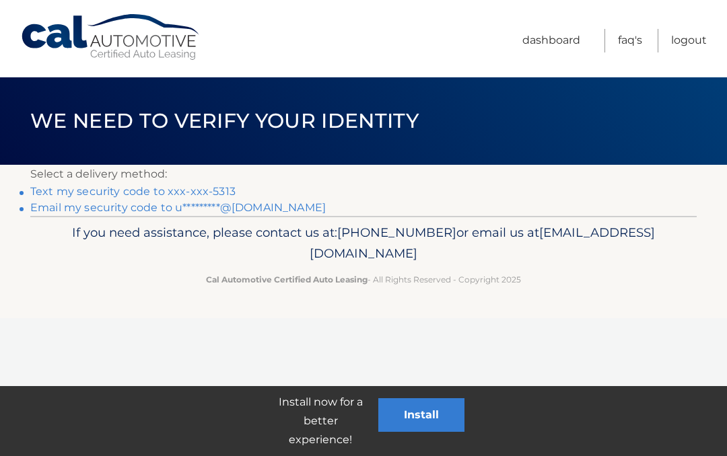
click at [186, 186] on link "Text my security code to xxx-xxx-5313" at bounding box center [132, 191] width 205 height 13
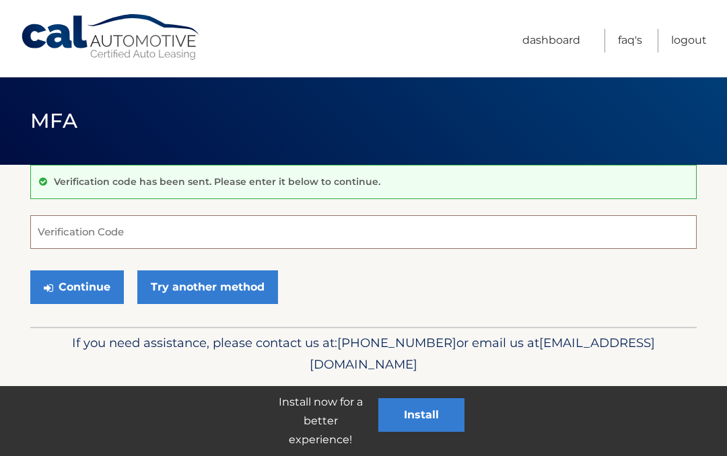
click at [71, 222] on input "Verification Code" at bounding box center [363, 232] width 666 height 34
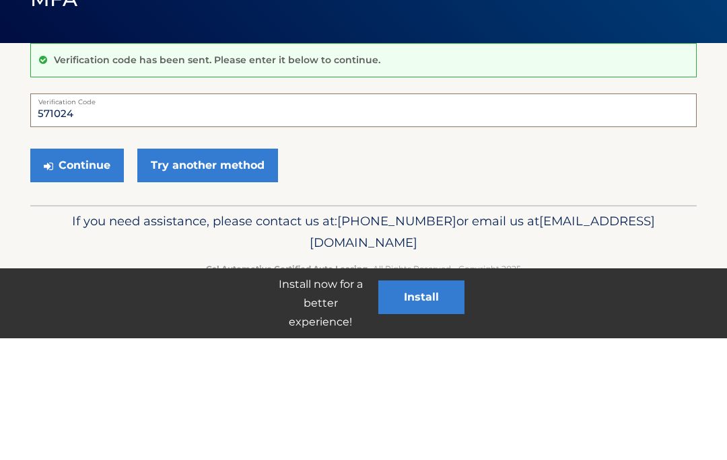
type input "571024"
click at [77, 271] on button "Continue" at bounding box center [77, 288] width 94 height 34
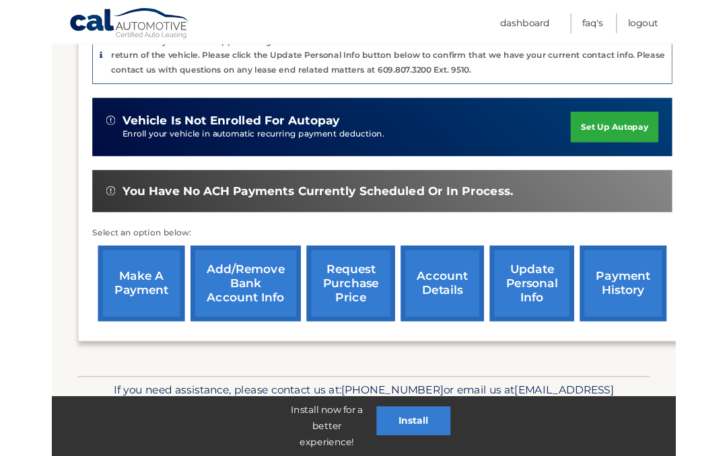
scroll to position [422, 0]
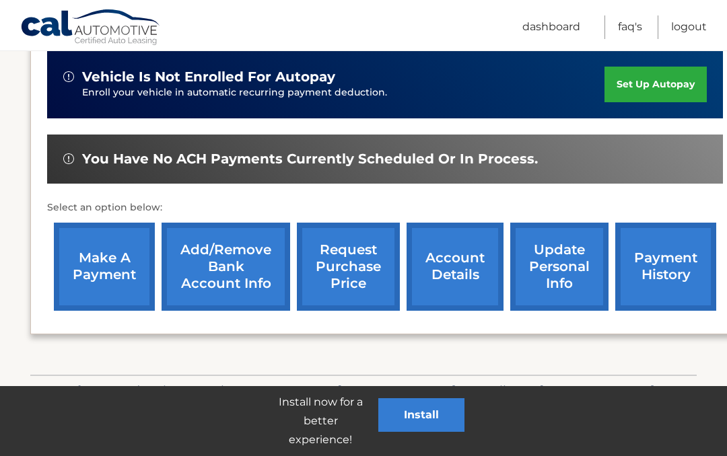
click at [462, 250] on link "account details" at bounding box center [455, 267] width 97 height 88
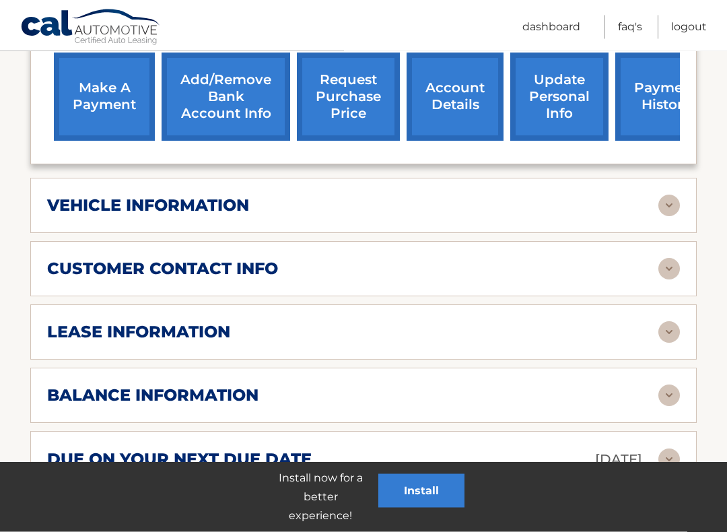
scroll to position [528, 0]
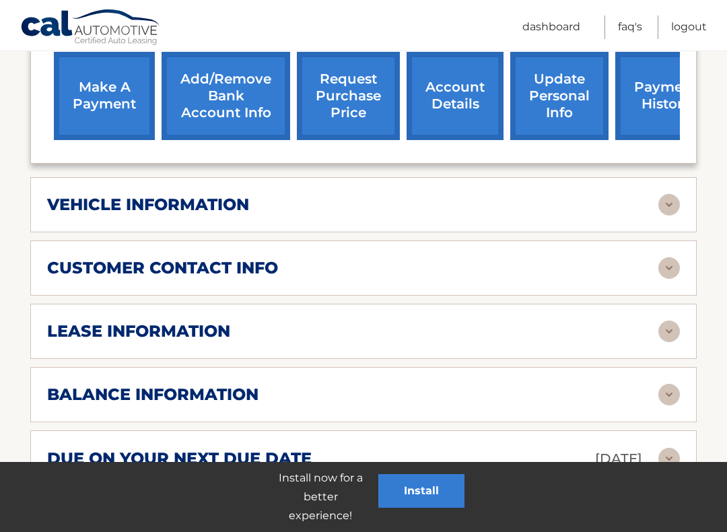
click at [659, 325] on img at bounding box center [669, 331] width 22 height 22
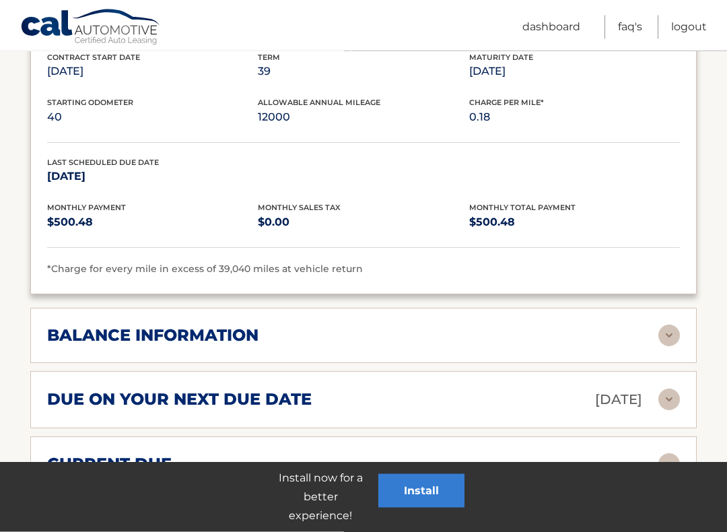
scroll to position [876, 0]
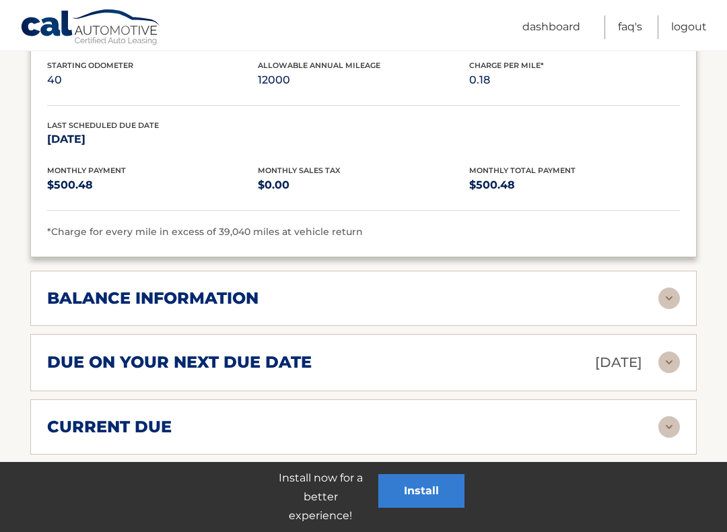
click at [665, 293] on img at bounding box center [669, 298] width 22 height 22
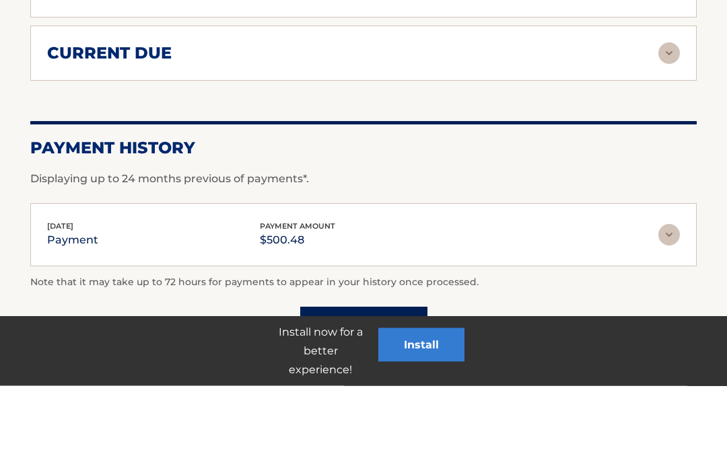
scroll to position [1420, 0]
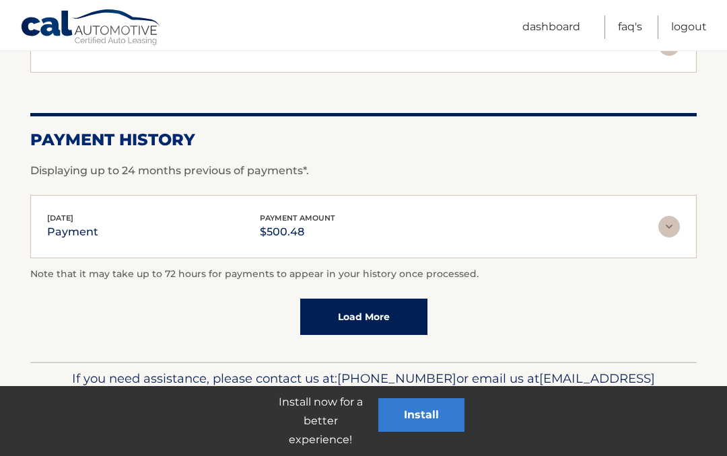
click at [382, 303] on link "Load More" at bounding box center [363, 317] width 127 height 36
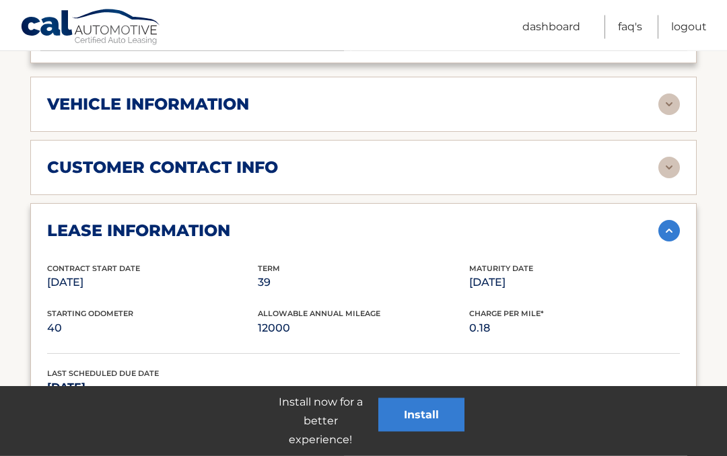
scroll to position [626, 0]
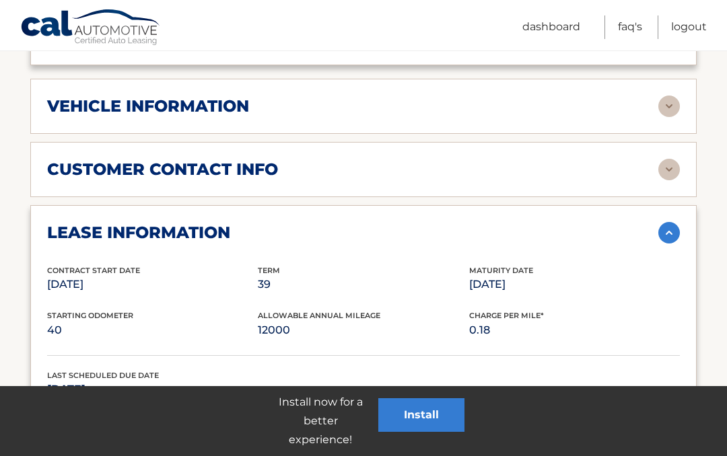
click at [662, 228] on img at bounding box center [669, 233] width 22 height 22
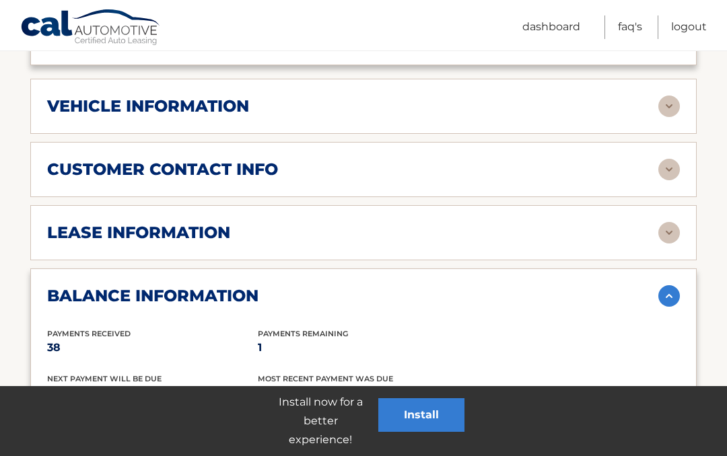
click at [666, 294] on img at bounding box center [669, 296] width 22 height 22
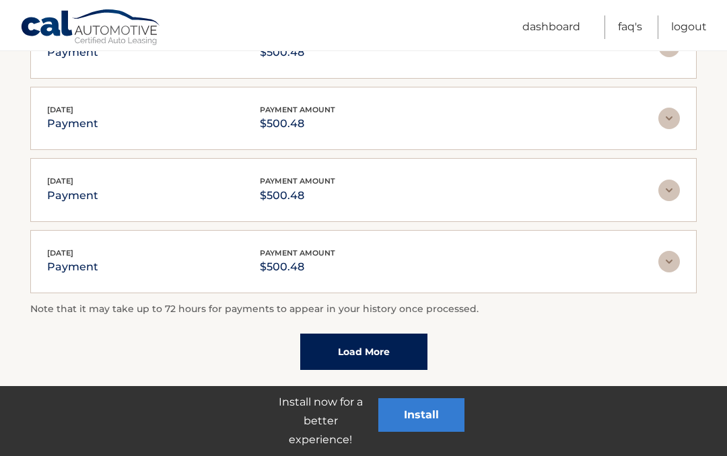
scroll to position [1365, 0]
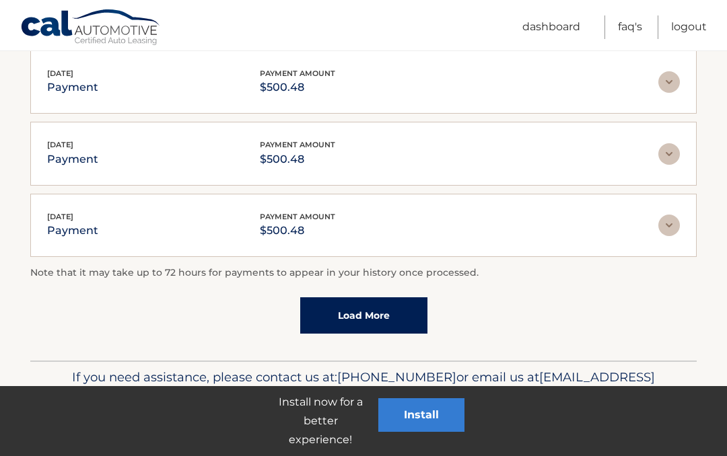
click at [381, 307] on link "Load More" at bounding box center [363, 316] width 127 height 36
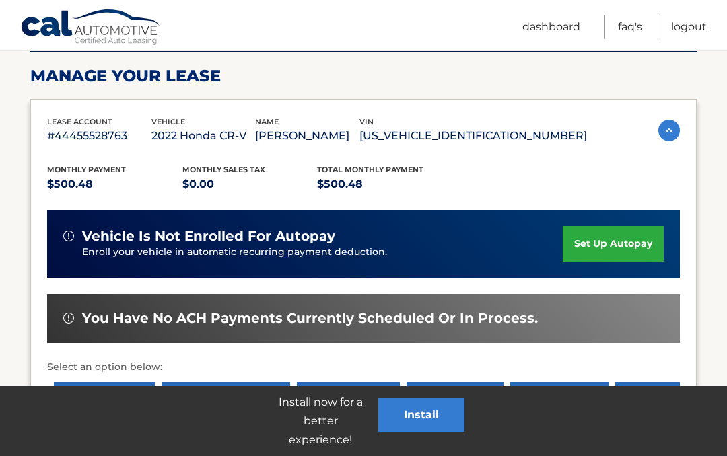
scroll to position [196, 0]
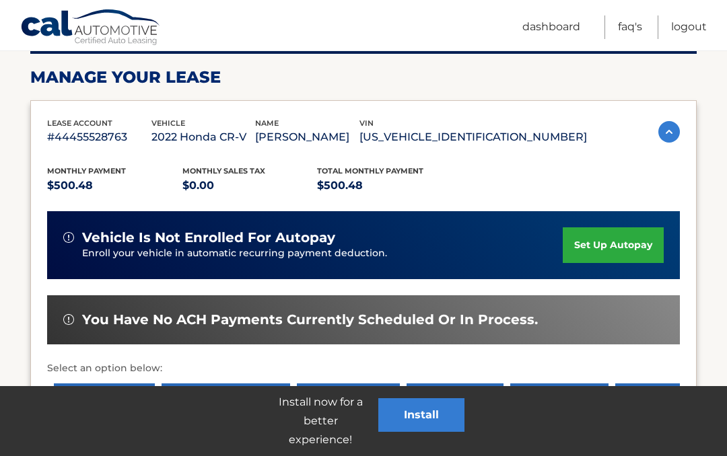
click at [629, 27] on link "FAQ's" at bounding box center [630, 27] width 24 height 24
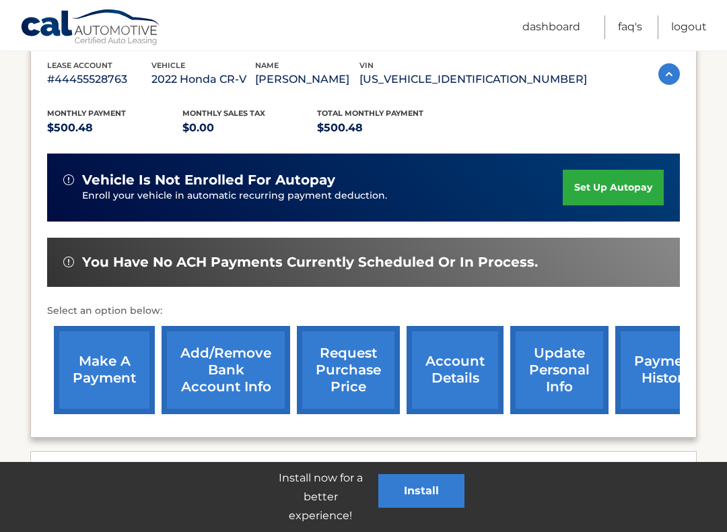
scroll to position [255, 0]
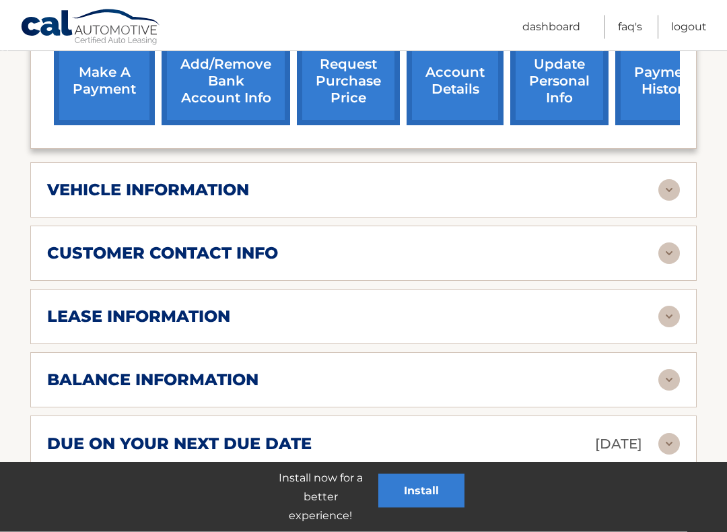
click at [670, 312] on img at bounding box center [669, 317] width 22 height 22
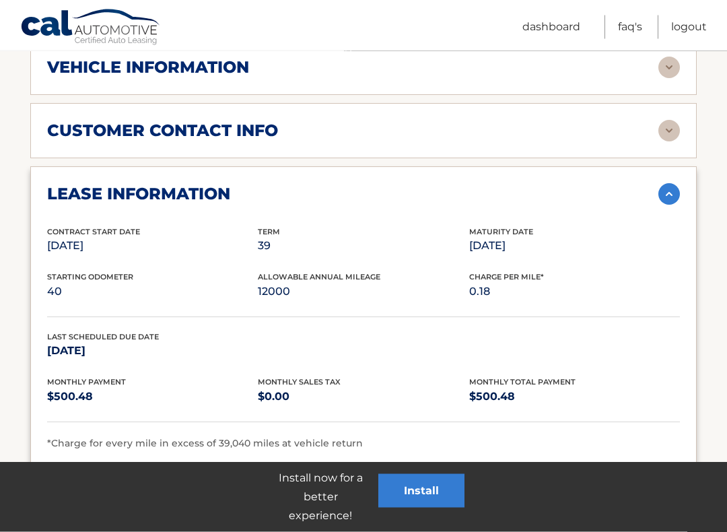
scroll to position [676, 0]
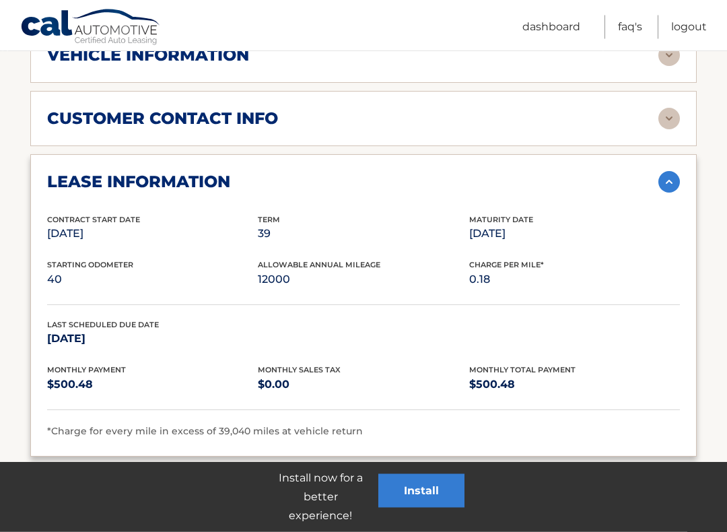
click at [663, 176] on img at bounding box center [669, 183] width 22 height 22
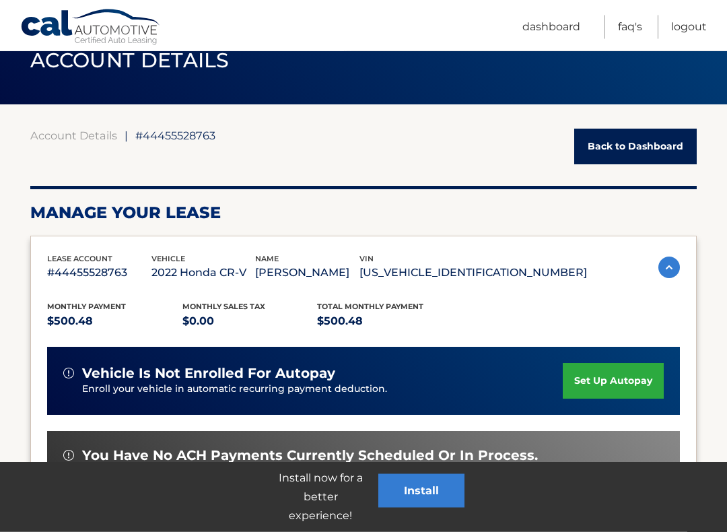
scroll to position [67, 0]
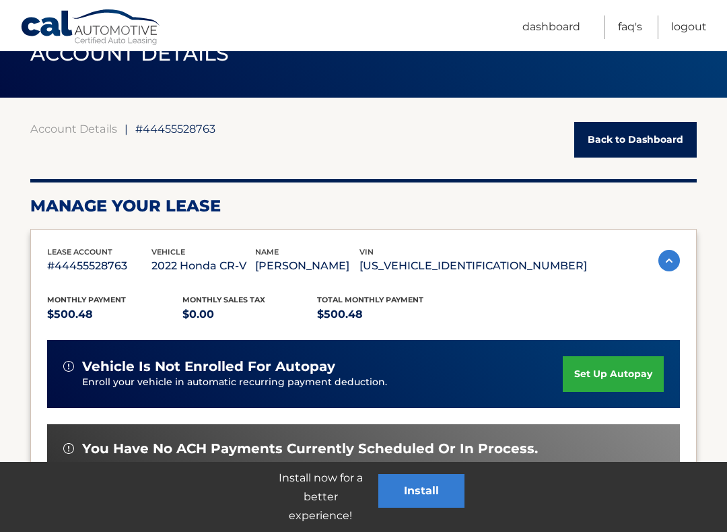
click at [579, 283] on div "Monthly Payment $500.48 Monthly sales Tax $0.00 Total Monthly Payment $500.48 v…" at bounding box center [363, 440] width 633 height 331
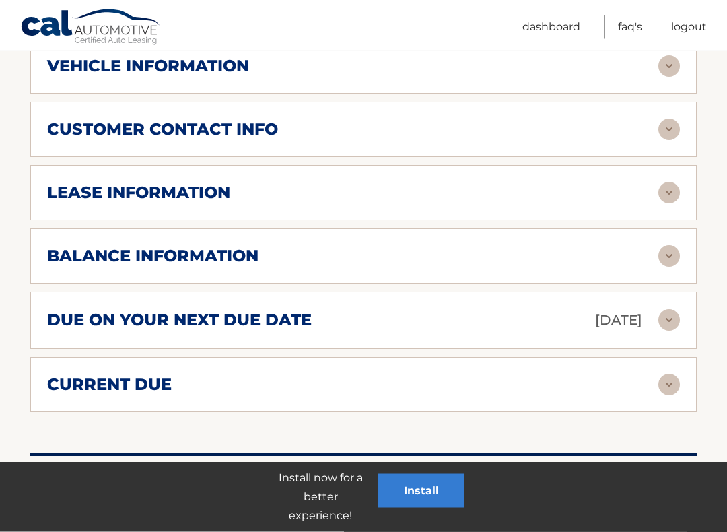
scroll to position [666, 0]
click at [666, 316] on img at bounding box center [669, 320] width 22 height 22
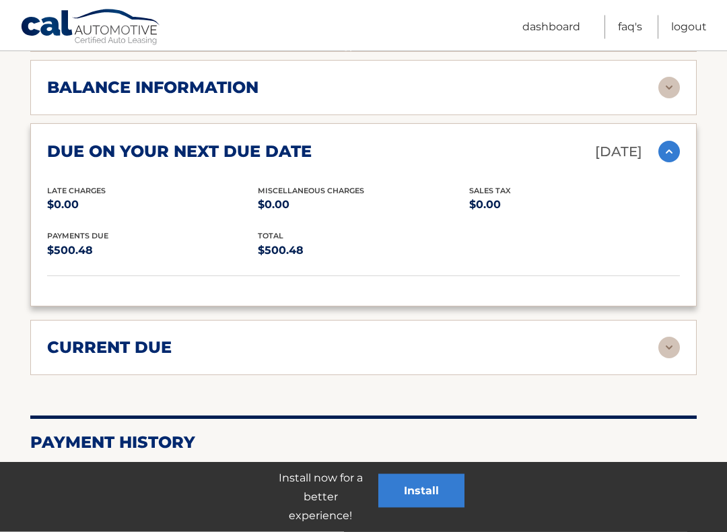
scroll to position [842, 0]
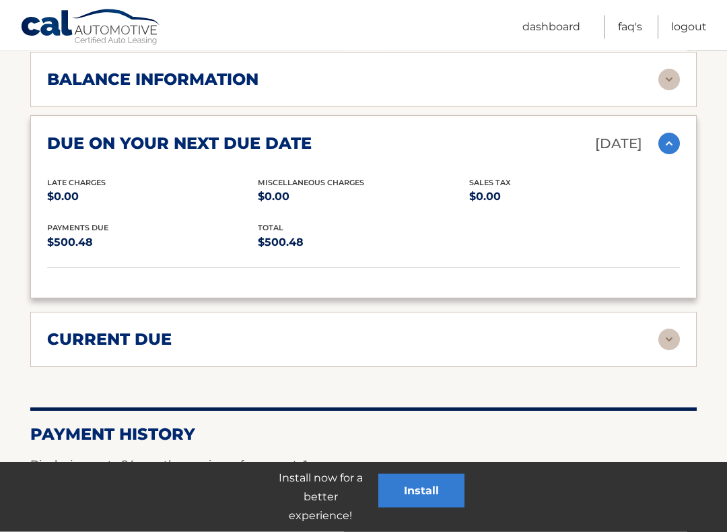
click at [669, 332] on img at bounding box center [669, 340] width 22 height 22
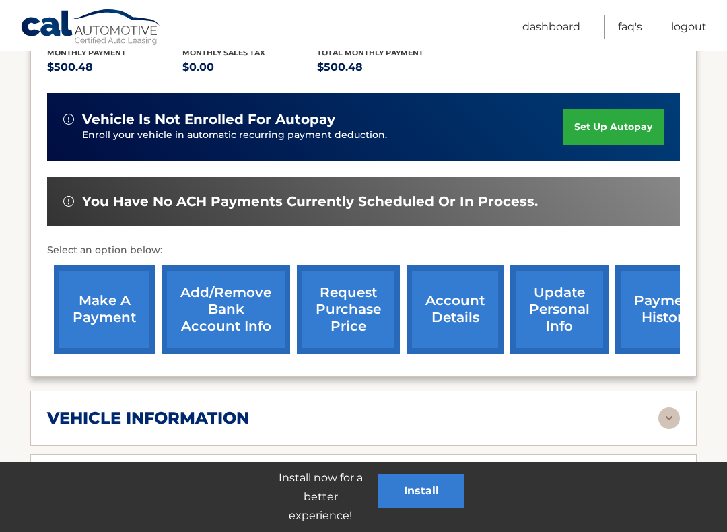
scroll to position [310, 0]
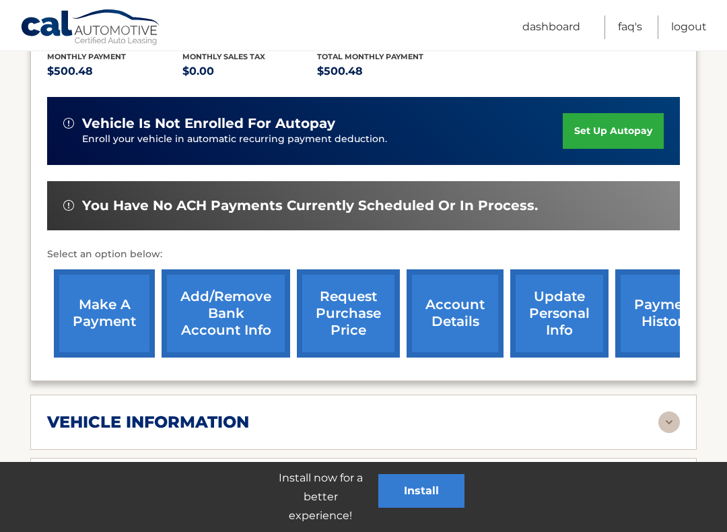
click at [352, 308] on link "request purchase price" at bounding box center [348, 313] width 103 height 88
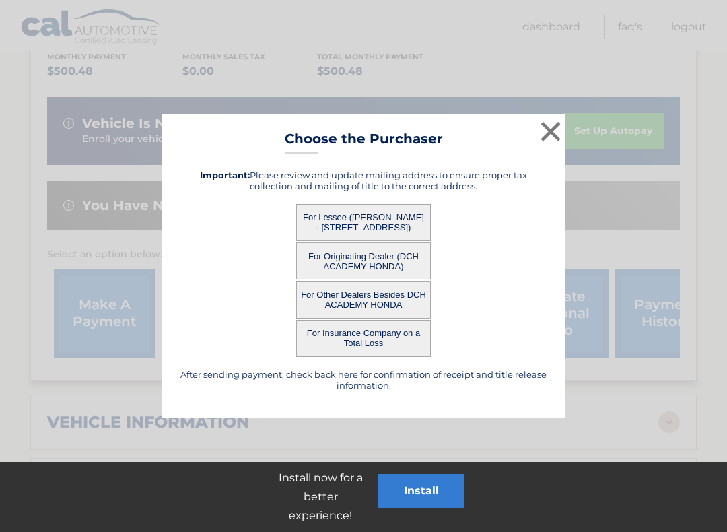
click at [527, 125] on div "× Choose the Purchaser After sending payment, check back here for confirmation …" at bounding box center [364, 266] width 404 height 305
click at [552, 132] on button "×" at bounding box center [550, 131] width 27 height 27
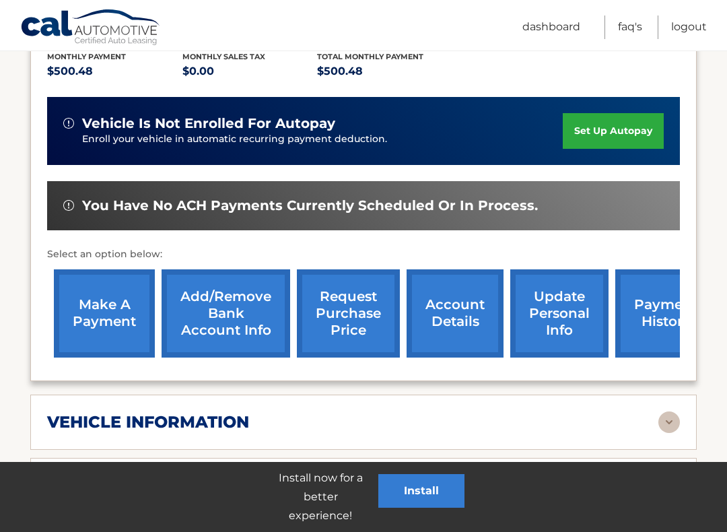
click at [471, 308] on link "account details" at bounding box center [455, 313] width 97 height 88
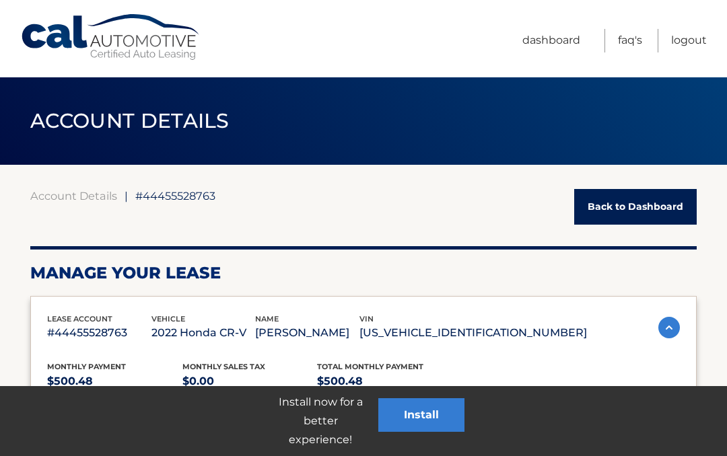
click at [639, 38] on link "FAQ's" at bounding box center [630, 41] width 24 height 24
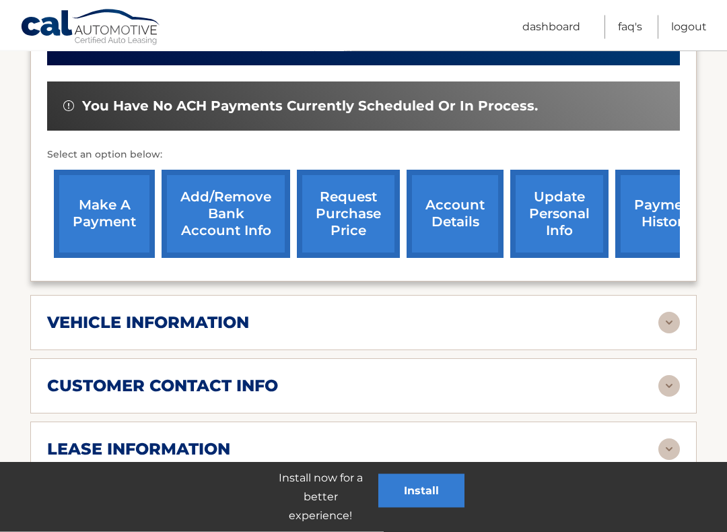
scroll to position [419, 0]
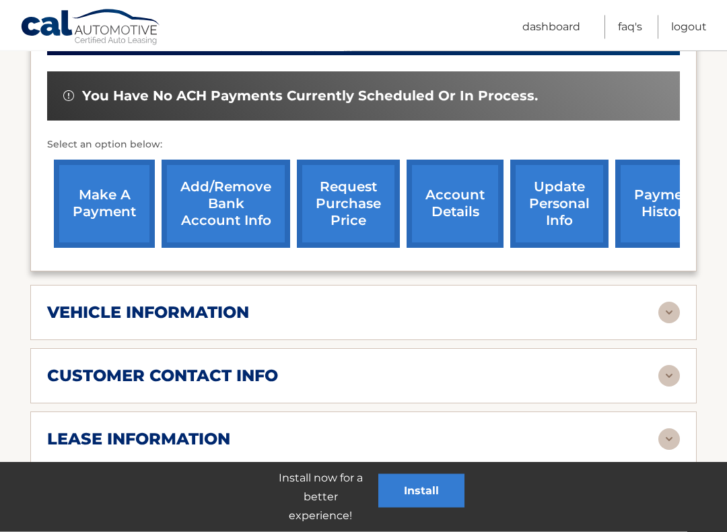
click at [459, 193] on link "account details" at bounding box center [455, 204] width 97 height 88
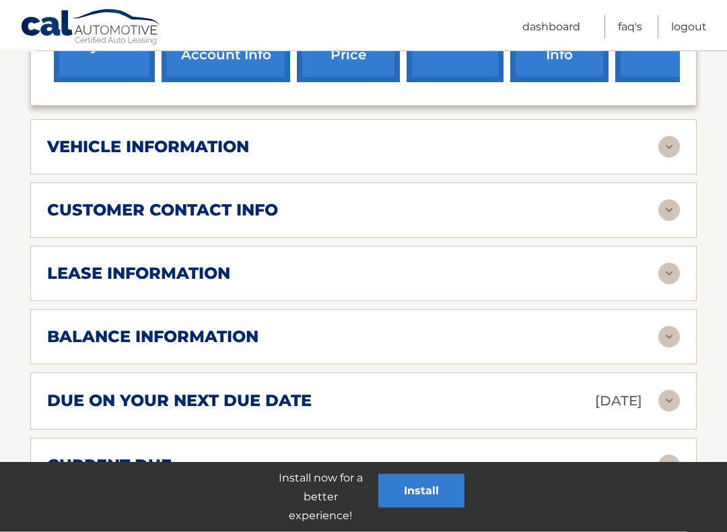
scroll to position [586, 0]
click at [671, 269] on img at bounding box center [669, 274] width 22 height 22
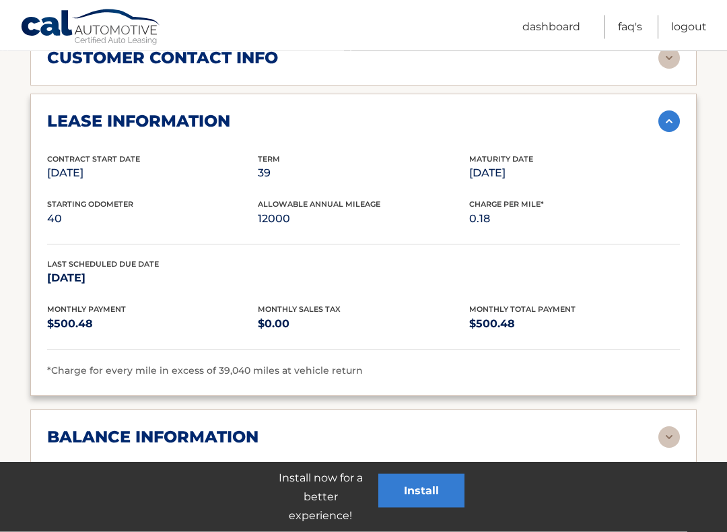
scroll to position [738, 0]
click at [722, 353] on section "Account Details | #44455528763 Back to Dashboard Manage Your Lease lease accoun…" at bounding box center [363, 154] width 727 height 1455
click at [703, 309] on section "Account Details | #44455528763 Back to Dashboard Manage Your Lease lease accoun…" at bounding box center [363, 154] width 727 height 1455
click at [327, 427] on div "balance information" at bounding box center [352, 437] width 611 height 20
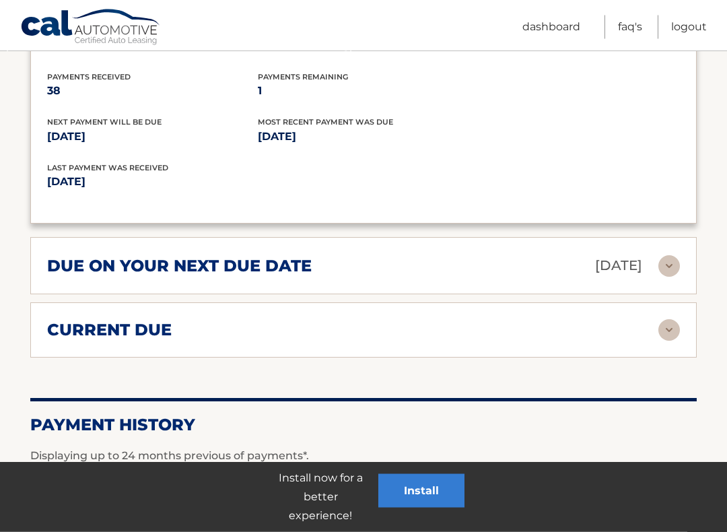
scroll to position [1136, 0]
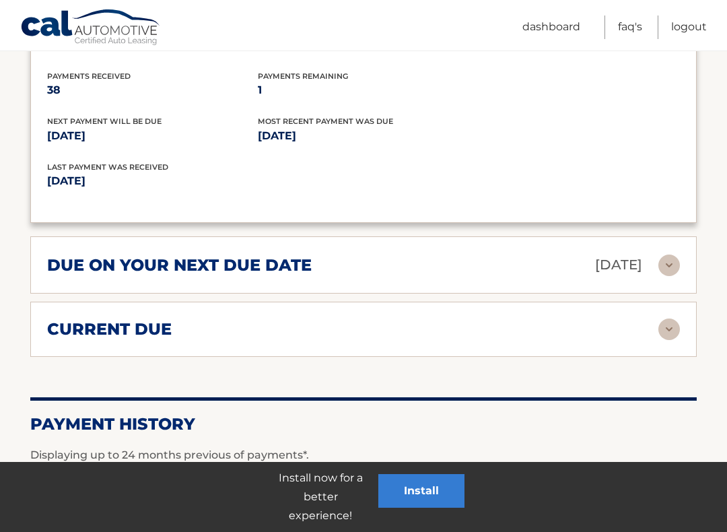
click at [661, 260] on img at bounding box center [669, 265] width 22 height 22
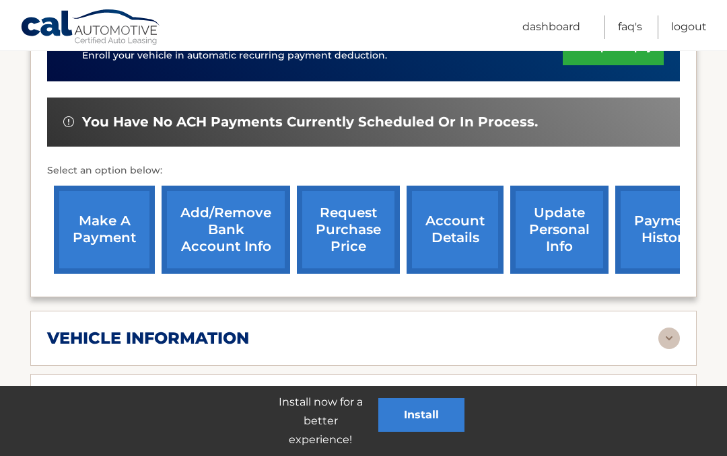
scroll to position [392, 0]
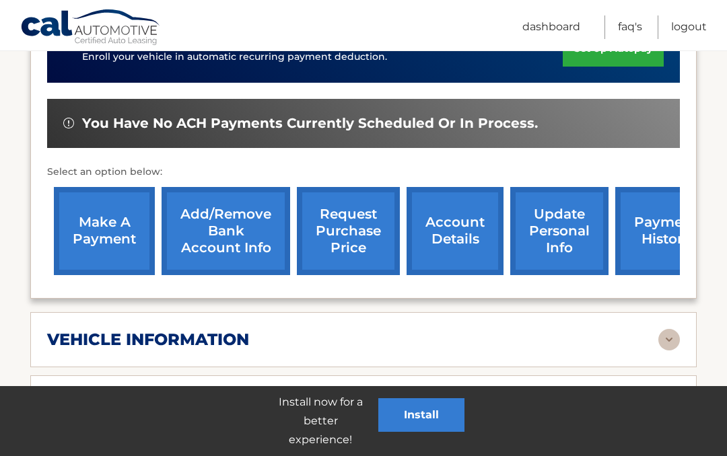
click at [117, 239] on link "make a payment" at bounding box center [104, 231] width 101 height 88
click at [131, 212] on link "make a payment" at bounding box center [104, 231] width 101 height 88
click at [103, 217] on link "make a payment" at bounding box center [104, 231] width 101 height 88
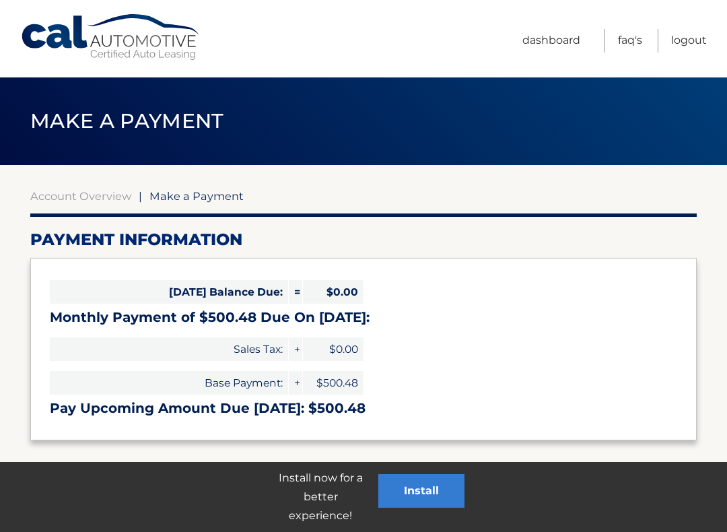
select select "YjE1NjQ4MzAtZTBmOC00NGMzLWJiZTEtZDRkNWZhMTAxNTc3"
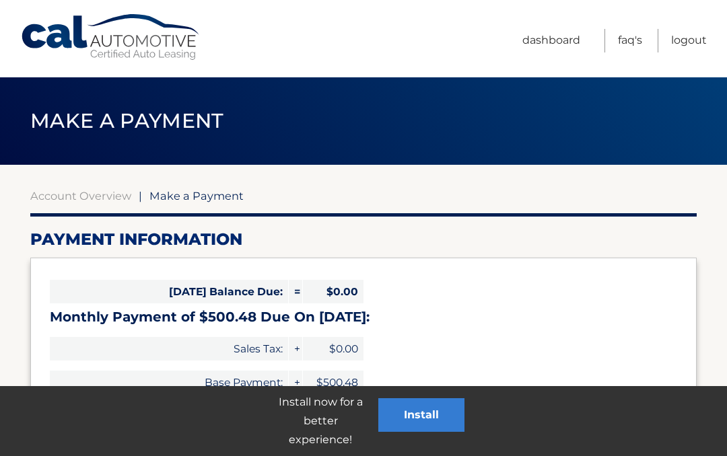
click at [430, 415] on button "Install" at bounding box center [421, 415] width 86 height 34
click at [415, 405] on button "Install" at bounding box center [421, 415] width 86 height 34
click at [424, 413] on button "Install" at bounding box center [421, 415] width 86 height 34
click at [432, 415] on button "Install" at bounding box center [421, 415] width 86 height 34
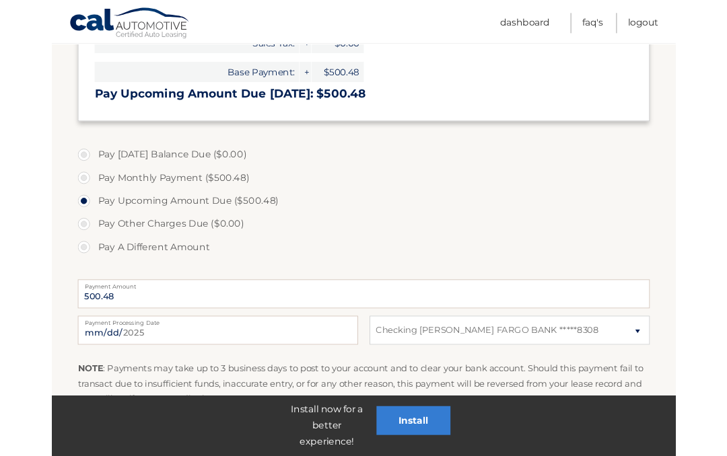
scroll to position [502, 0]
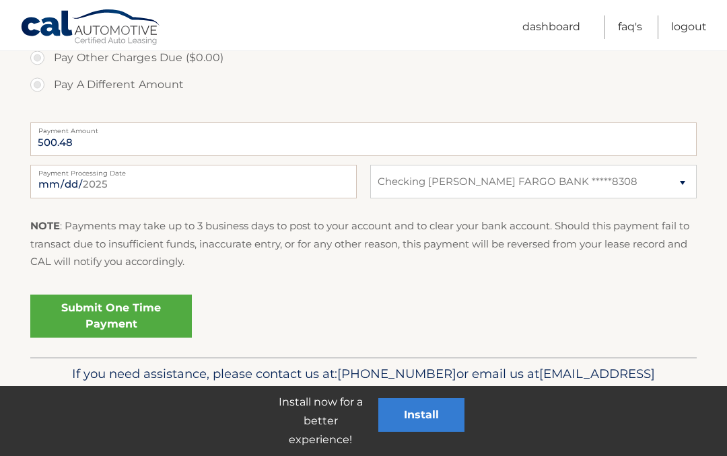
click at [430, 421] on button "Install" at bounding box center [421, 415] width 86 height 34
